Goal: Navigation & Orientation: Find specific page/section

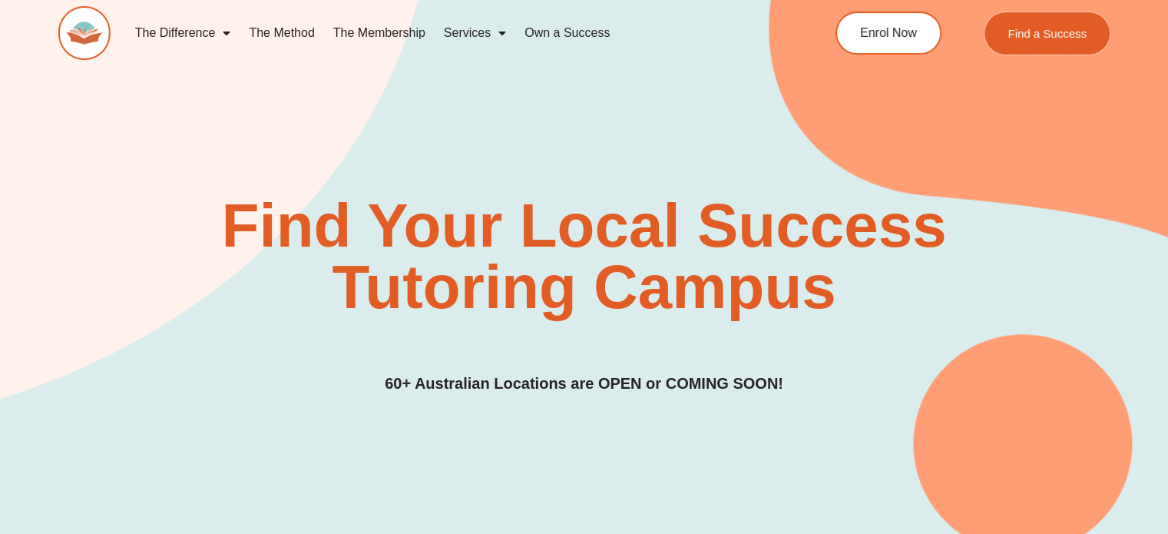
click at [1035, 31] on span "Find a Success" at bounding box center [1046, 34] width 79 height 12
click at [576, 35] on link "Own a Success" at bounding box center [567, 32] width 104 height 35
